Goal: Task Accomplishment & Management: Use online tool/utility

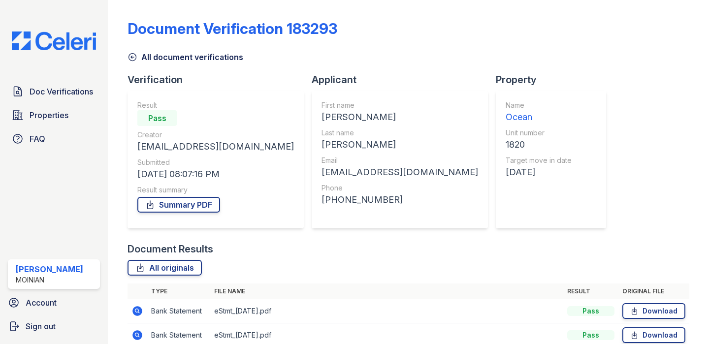
click at [64, 43] on img at bounding box center [54, 40] width 100 height 19
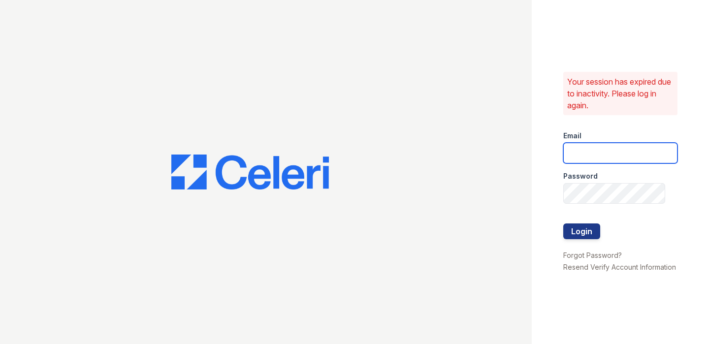
type input "[EMAIL_ADDRESS][DOMAIN_NAME]"
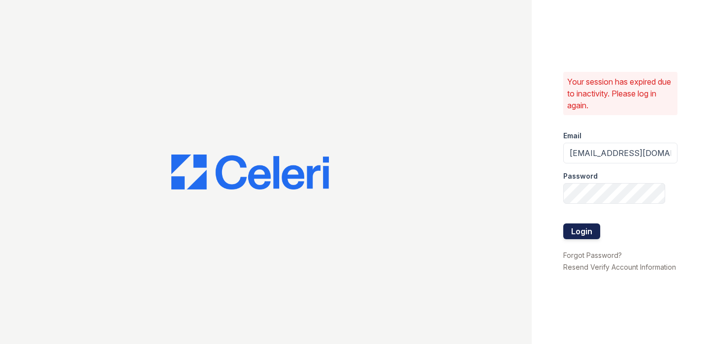
click at [580, 231] on button "Login" at bounding box center [581, 231] width 37 height 16
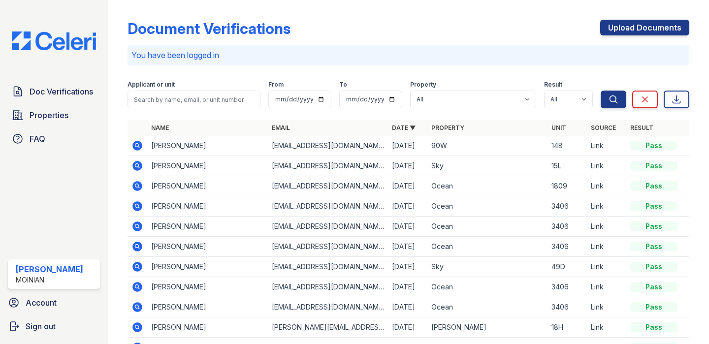
click at [141, 185] on icon at bounding box center [138, 186] width 10 height 10
